Goal: Task Accomplishment & Management: Manage account settings

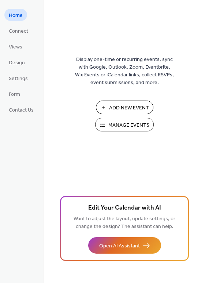
click at [113, 126] on span "Manage Events" at bounding box center [128, 125] width 41 height 8
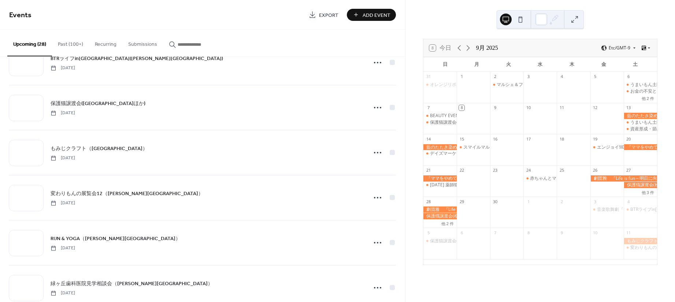
scroll to position [777, 0]
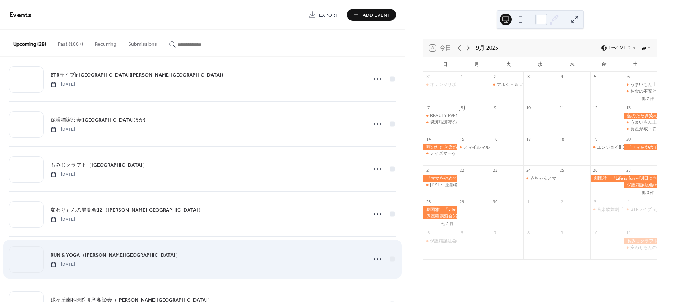
click at [173, 242] on div "RUN & YOGA（[PERSON_NAME][GEOGRAPHIC_DATA]） [DATE]" at bounding box center [202, 259] width 387 height 45
click at [377, 259] on circle at bounding box center [377, 259] width 1 height 1
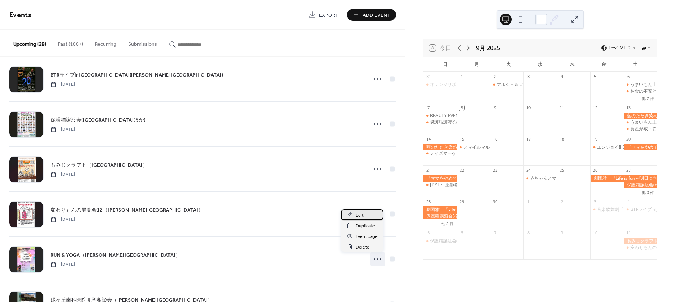
click at [360, 213] on span "Edit" at bounding box center [360, 216] width 8 height 8
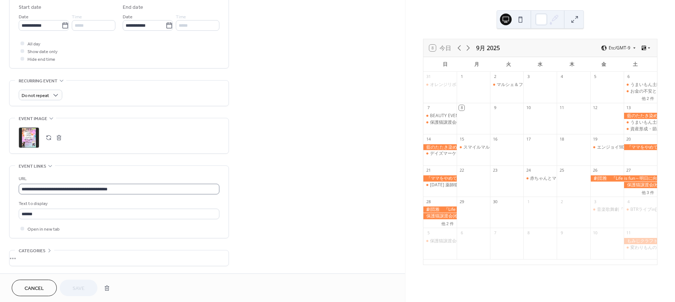
scroll to position [273, 0]
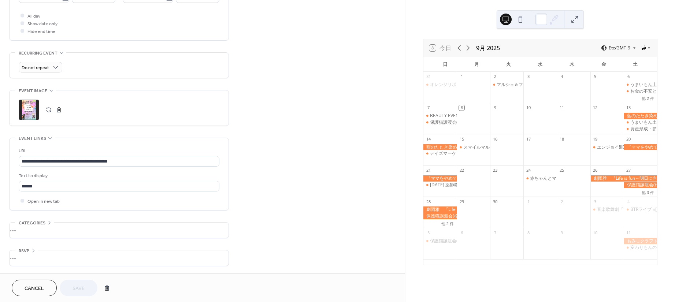
click at [48, 111] on button "button" at bounding box center [49, 110] width 10 height 10
click at [81, 293] on span "Save" at bounding box center [79, 289] width 12 height 8
